Goal: Find specific page/section: Find specific page/section

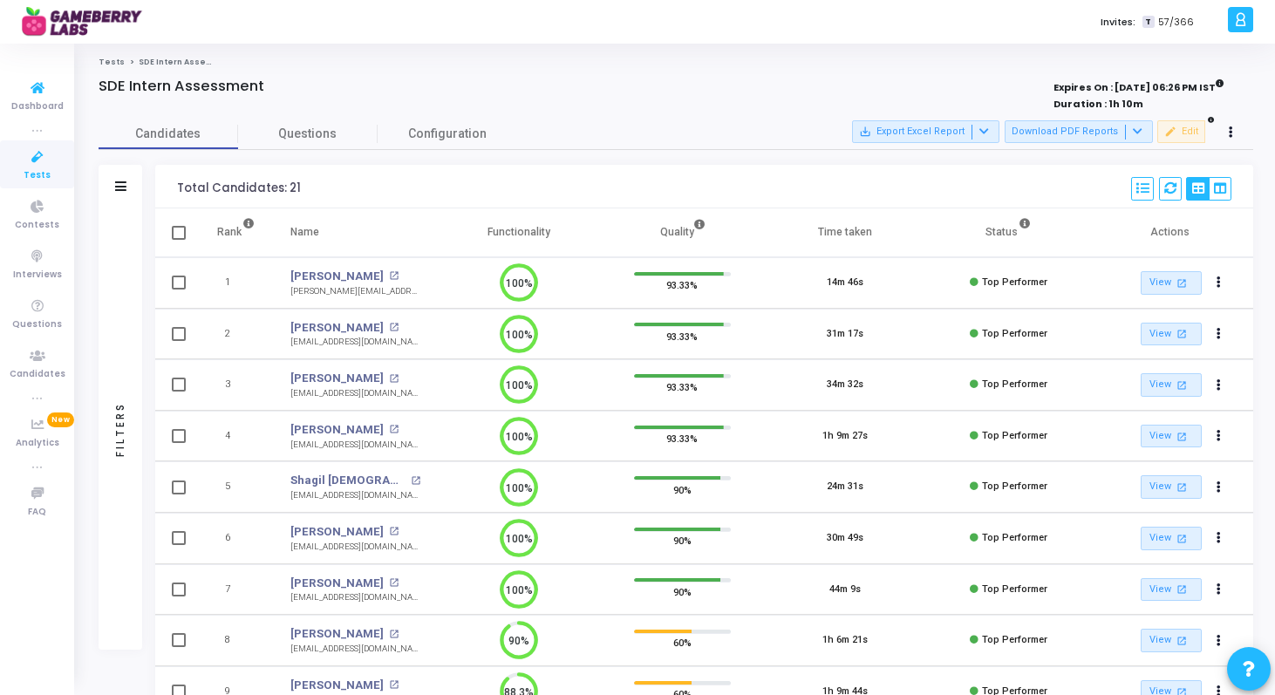
click at [26, 168] on span "Tests" at bounding box center [37, 175] width 27 height 15
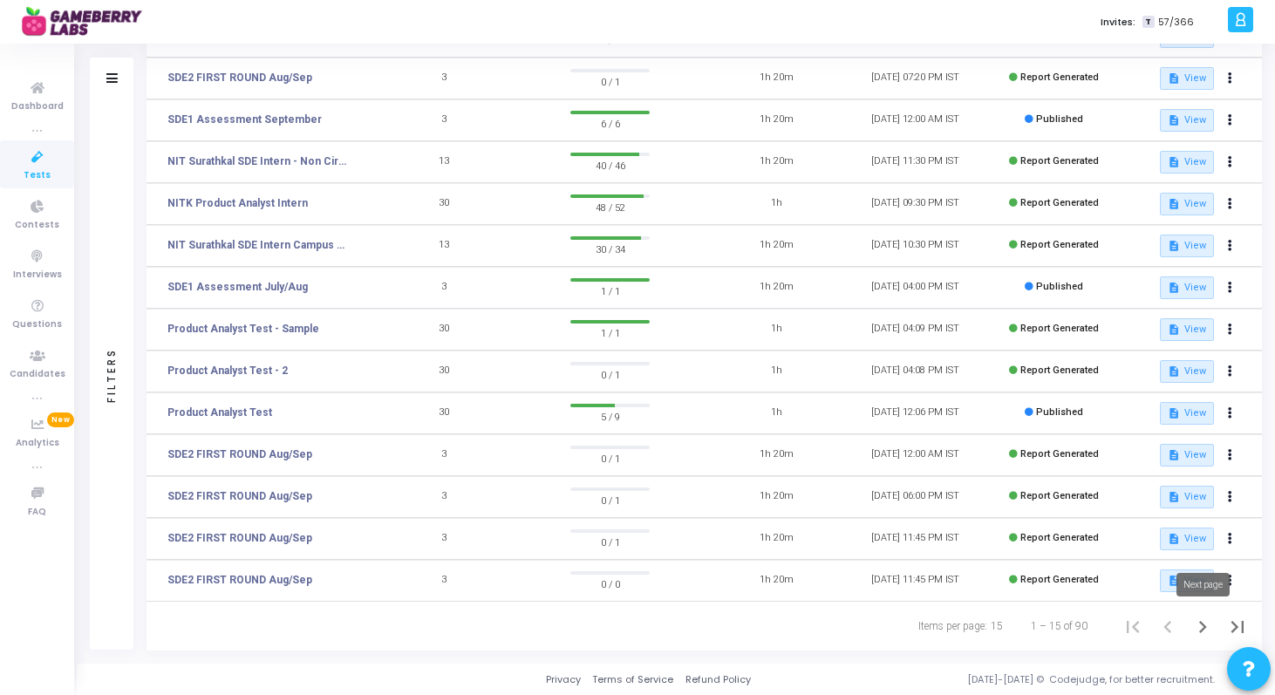
click at [1205, 628] on icon "Next page" at bounding box center [1202, 627] width 24 height 24
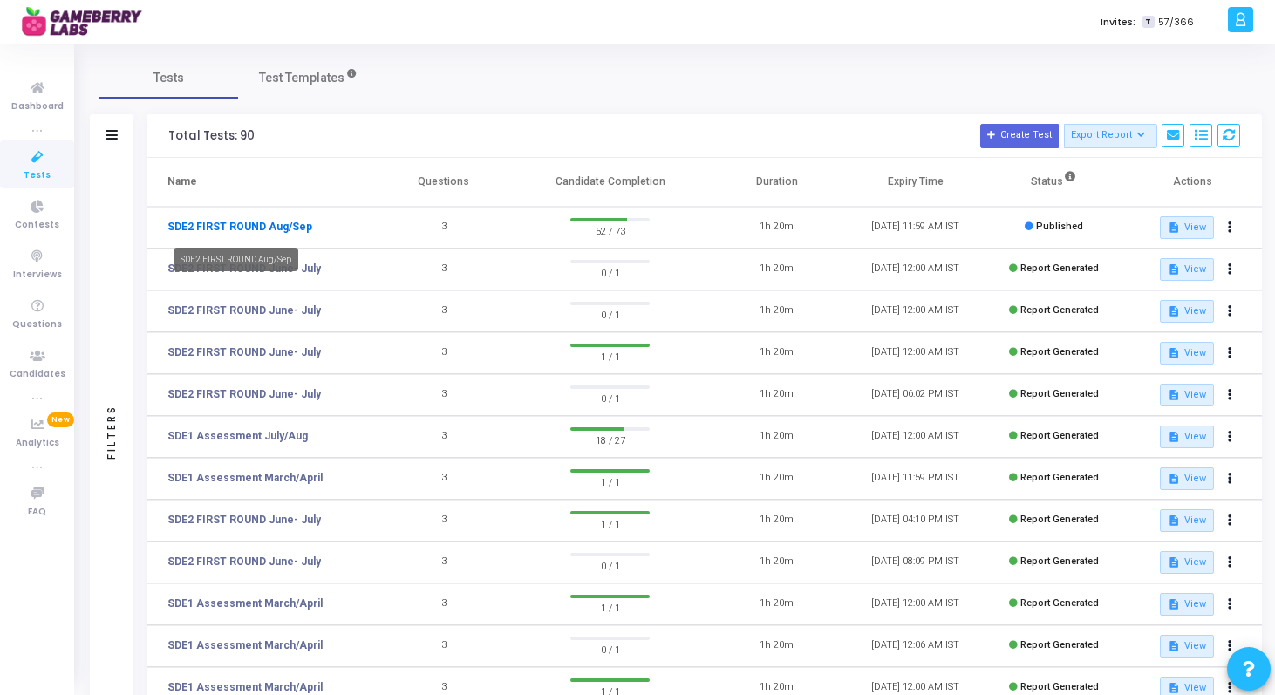
click at [273, 228] on link "SDE2 FIRST ROUND Aug/Sep" at bounding box center [239, 227] width 145 height 16
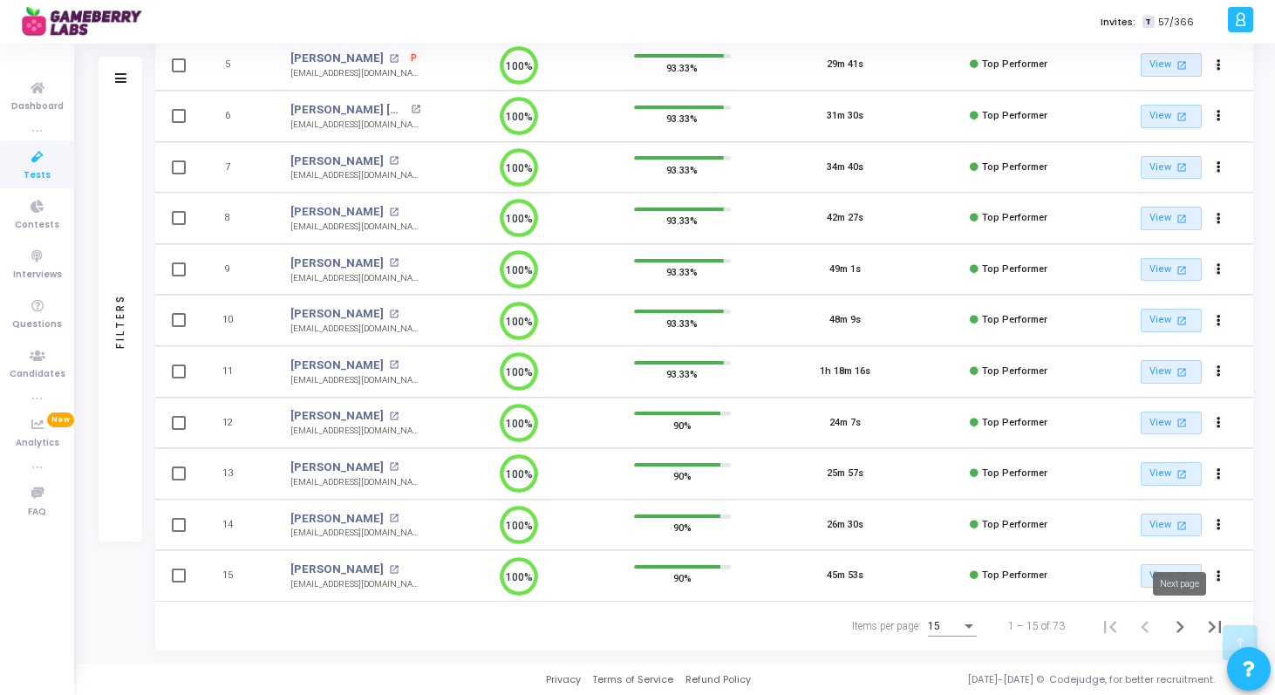
click at [1177, 627] on icon "Next page" at bounding box center [1180, 627] width 24 height 24
